Goal: Information Seeking & Learning: Learn about a topic

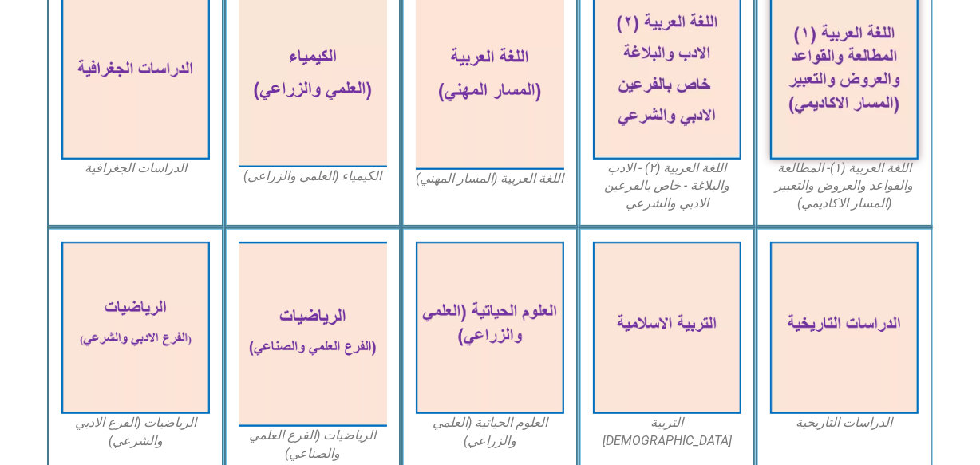
click at [815, 336] on img at bounding box center [844, 328] width 148 height 172
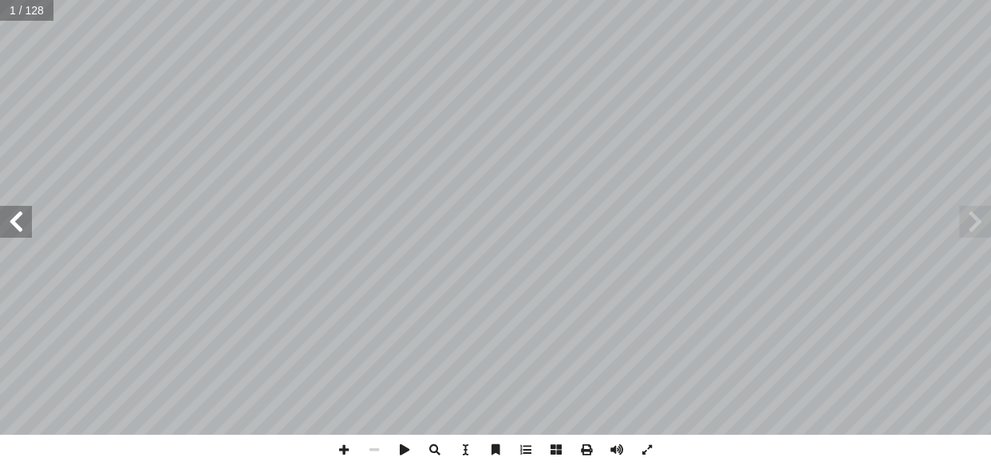
click at [19, 212] on span at bounding box center [16, 222] width 32 height 32
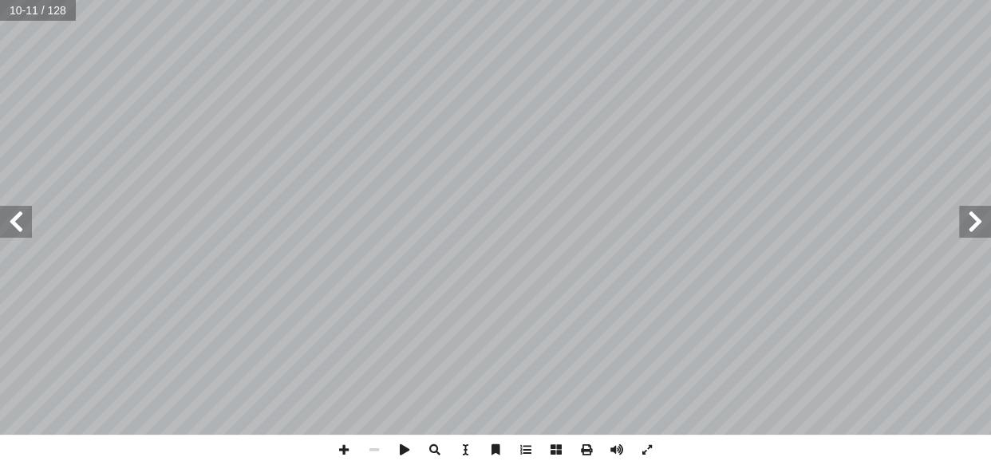
click at [19, 212] on span at bounding box center [16, 222] width 32 height 32
click at [343, 451] on span at bounding box center [344, 450] width 30 height 30
click at [541, 436] on div "١٠ ٢ سلامية حتى نهاية العهد العباسي إ خريطة (١): الفتوحات ال� ة ّ س��مي إ اني: …" at bounding box center [495, 232] width 991 height 465
click at [13, 231] on span at bounding box center [16, 222] width 32 height 32
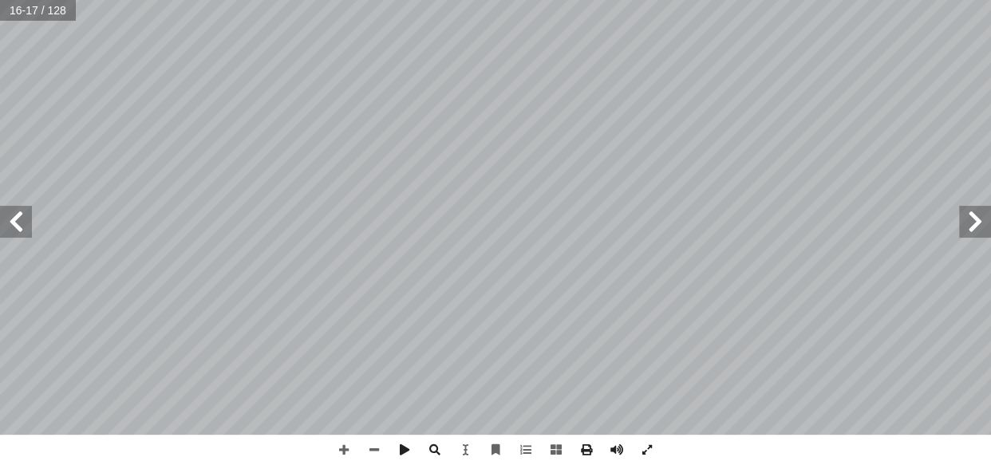
click at [13, 231] on span at bounding box center [16, 222] width 32 height 32
click at [28, 229] on span at bounding box center [16, 222] width 32 height 32
click at [16, 230] on span at bounding box center [16, 222] width 32 height 32
click at [22, 221] on span at bounding box center [16, 222] width 32 height 32
click at [9, 219] on span at bounding box center [16, 222] width 32 height 32
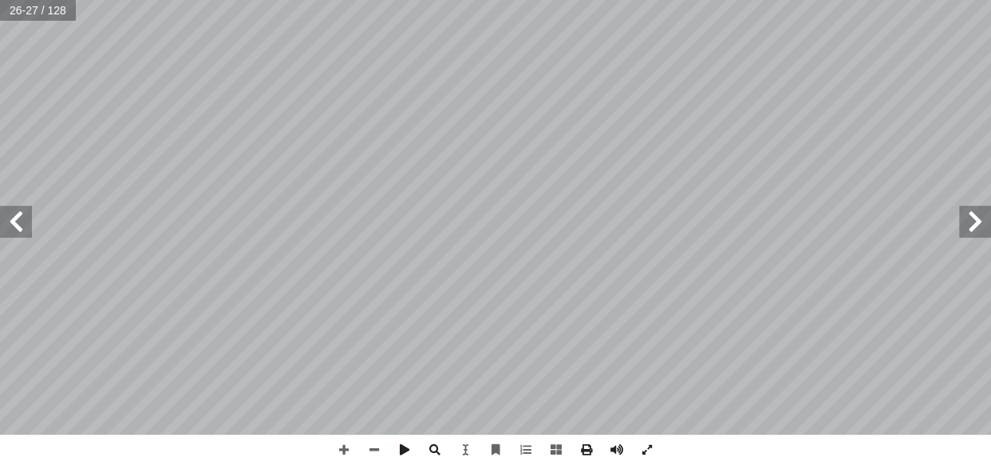
click at [971, 231] on span at bounding box center [975, 222] width 32 height 32
click at [976, 226] on span at bounding box center [975, 222] width 32 height 32
